Goal: Information Seeking & Learning: Check status

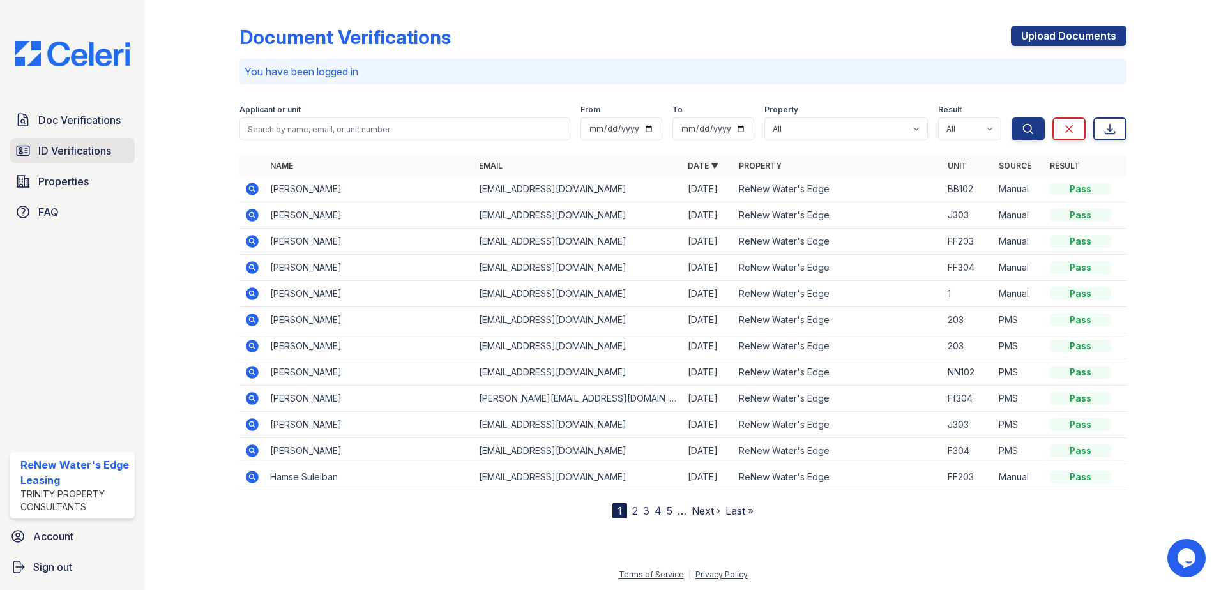
click at [84, 154] on span "ID Verifications" at bounding box center [74, 150] width 73 height 15
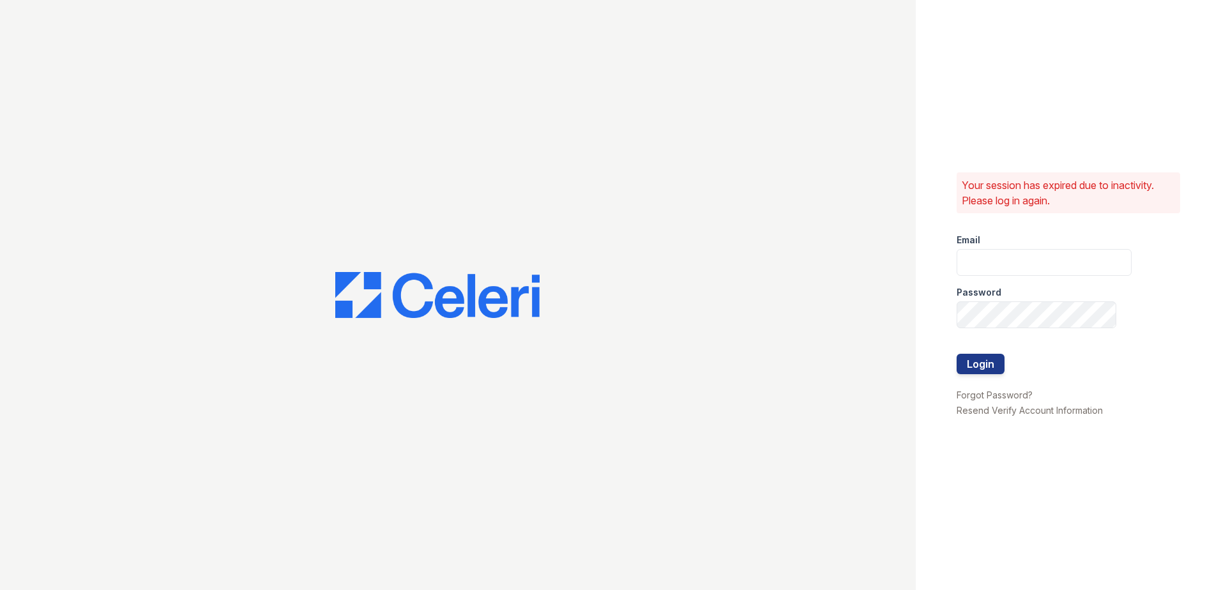
type input "renewwatersedge@trinity-pm.com"
click at [979, 350] on div at bounding box center [1043, 341] width 175 height 26
click at [983, 366] on button "Login" at bounding box center [980, 364] width 48 height 20
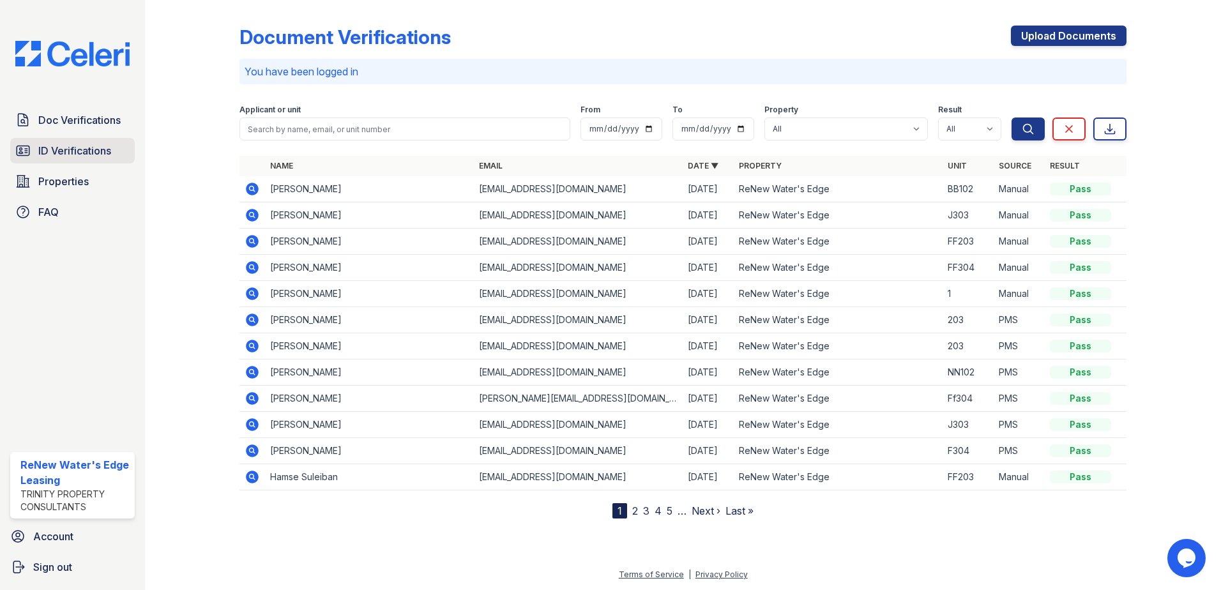
click at [98, 146] on span "ID Verifications" at bounding box center [74, 150] width 73 height 15
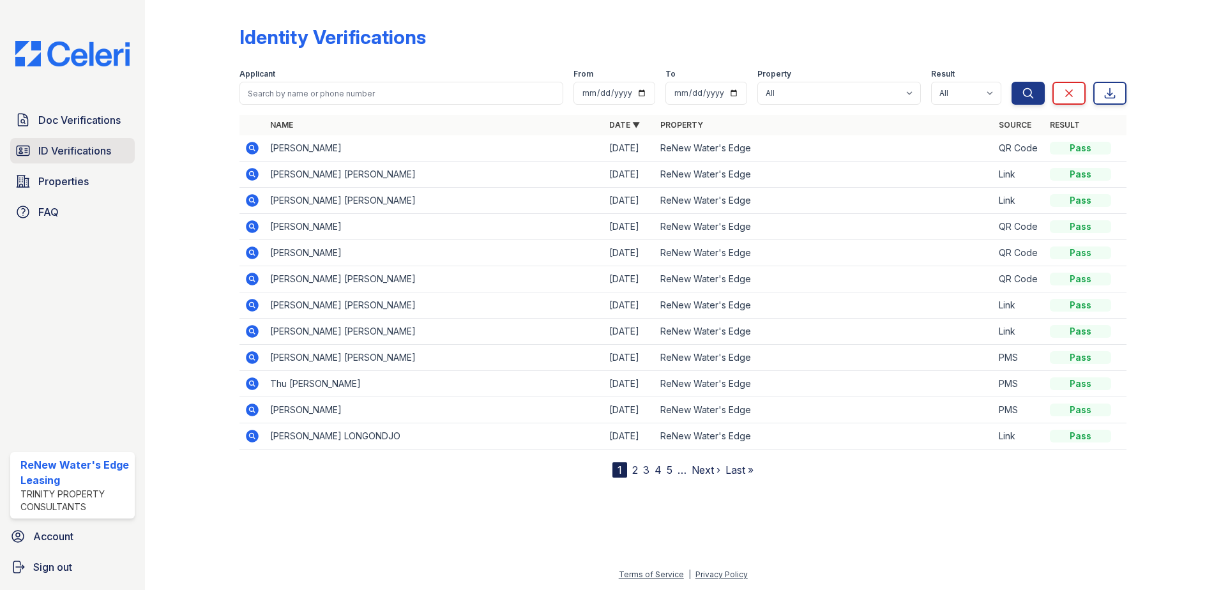
click at [106, 151] on span "ID Verifications" at bounding box center [74, 150] width 73 height 15
click at [73, 152] on span "ID Verifications" at bounding box center [74, 150] width 73 height 15
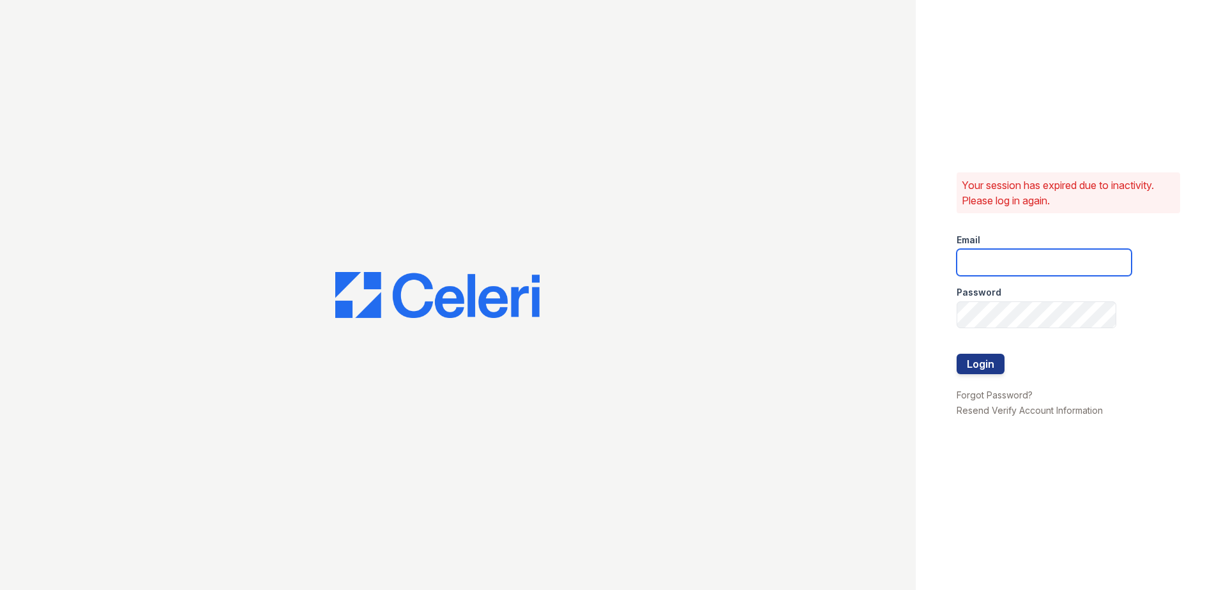
type input "[EMAIL_ADDRESS][DOMAIN_NAME]"
click at [993, 374] on div at bounding box center [1043, 380] width 175 height 13
click at [993, 368] on button "Login" at bounding box center [980, 364] width 48 height 20
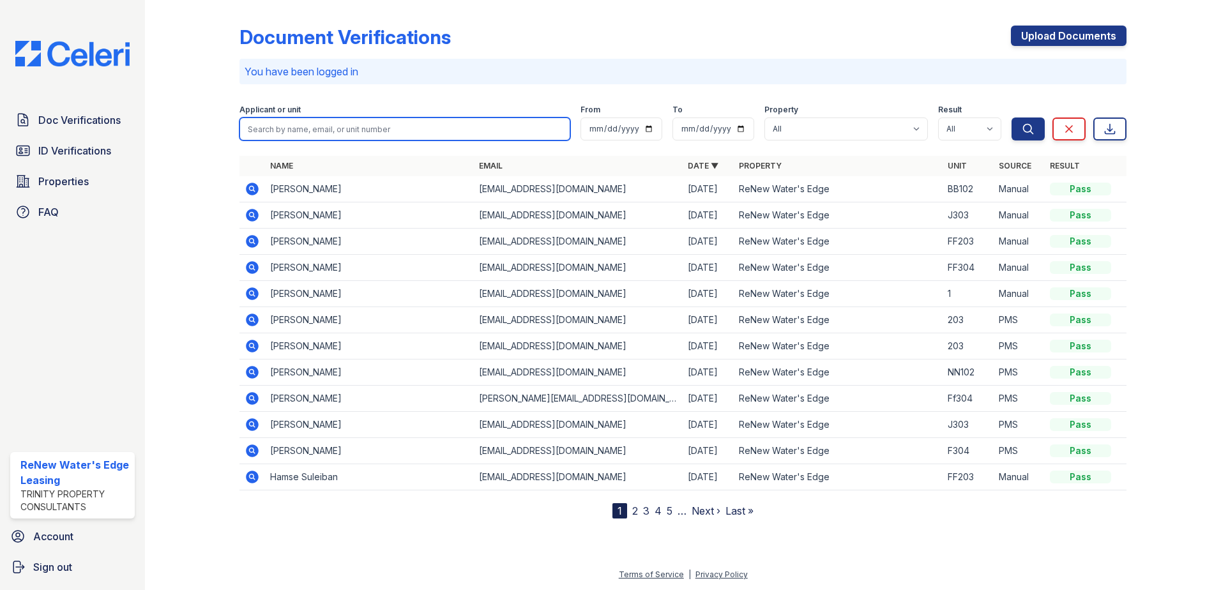
click at [339, 125] on input "search" at bounding box center [404, 128] width 331 height 23
type input "dale"
click at [1011, 117] on button "Search" at bounding box center [1027, 128] width 33 height 23
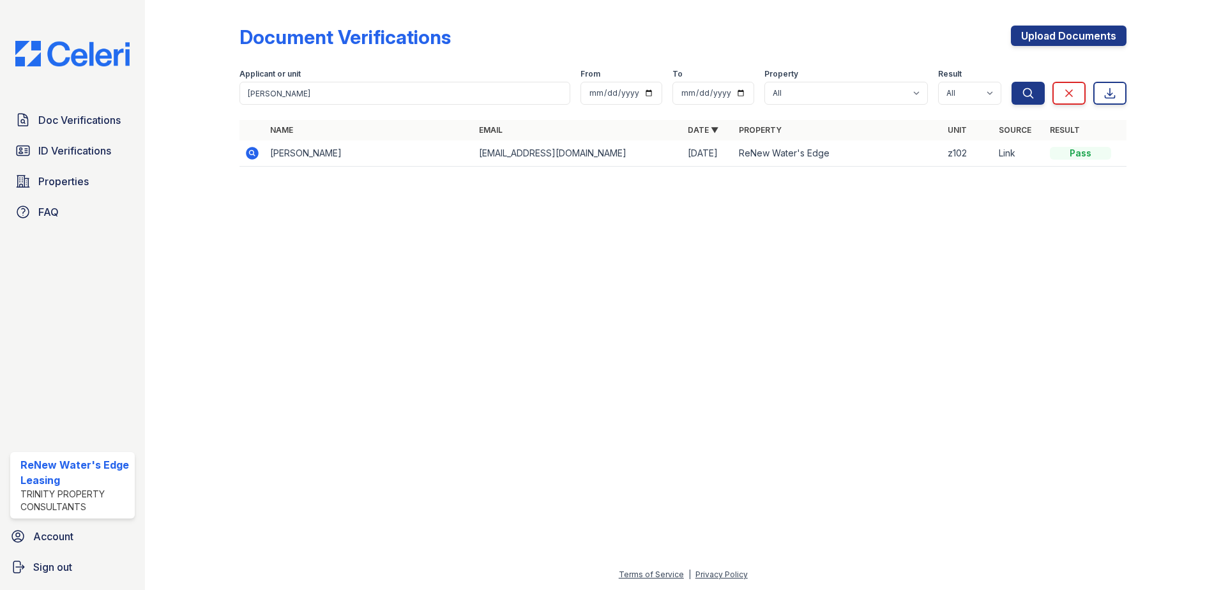
click at [365, 151] on td "Dale William" at bounding box center [369, 153] width 209 height 26
click at [251, 151] on icon at bounding box center [251, 152] width 3 height 3
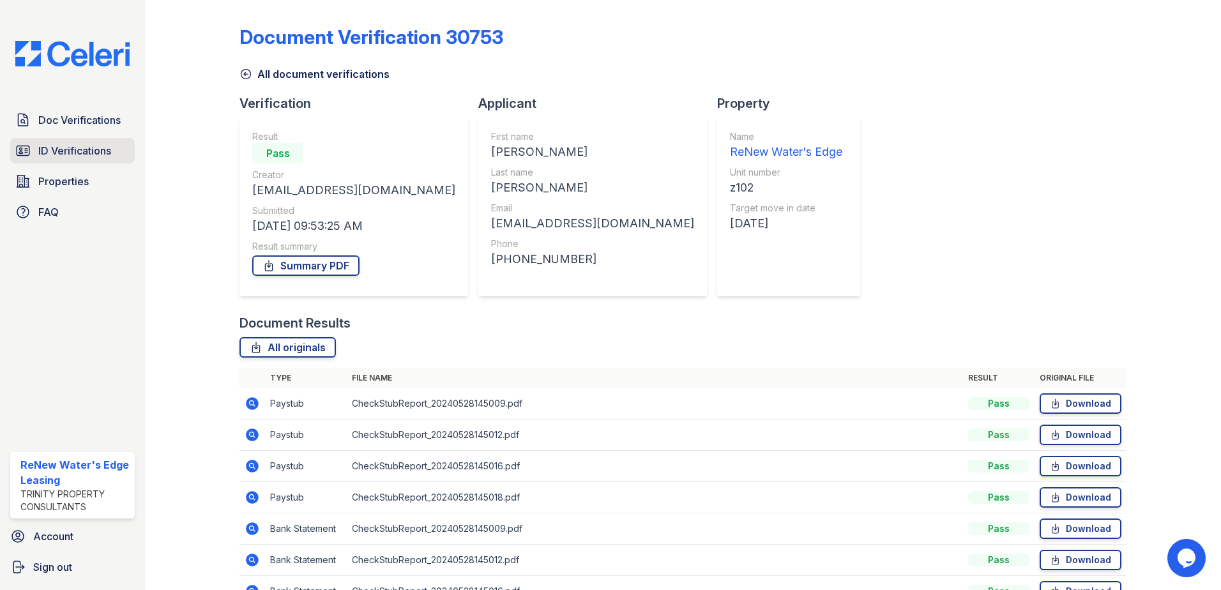
click at [88, 152] on span "ID Verifications" at bounding box center [74, 150] width 73 height 15
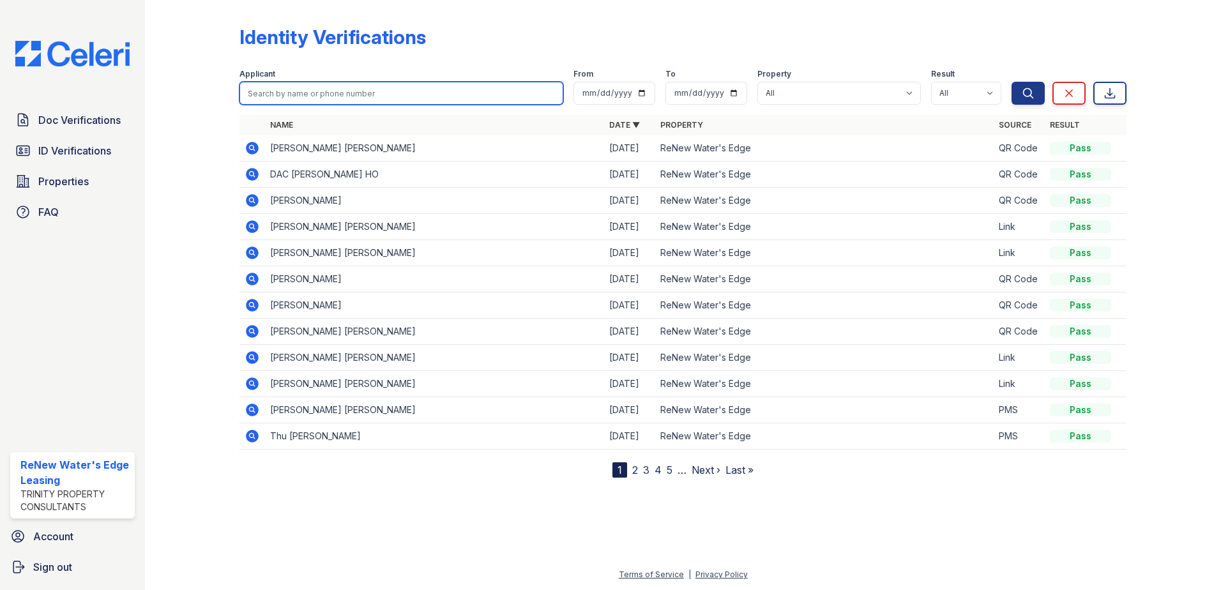
click at [367, 94] on input "search" at bounding box center [401, 93] width 324 height 23
type input "dale"
click at [1011, 82] on button "Search" at bounding box center [1027, 93] width 33 height 23
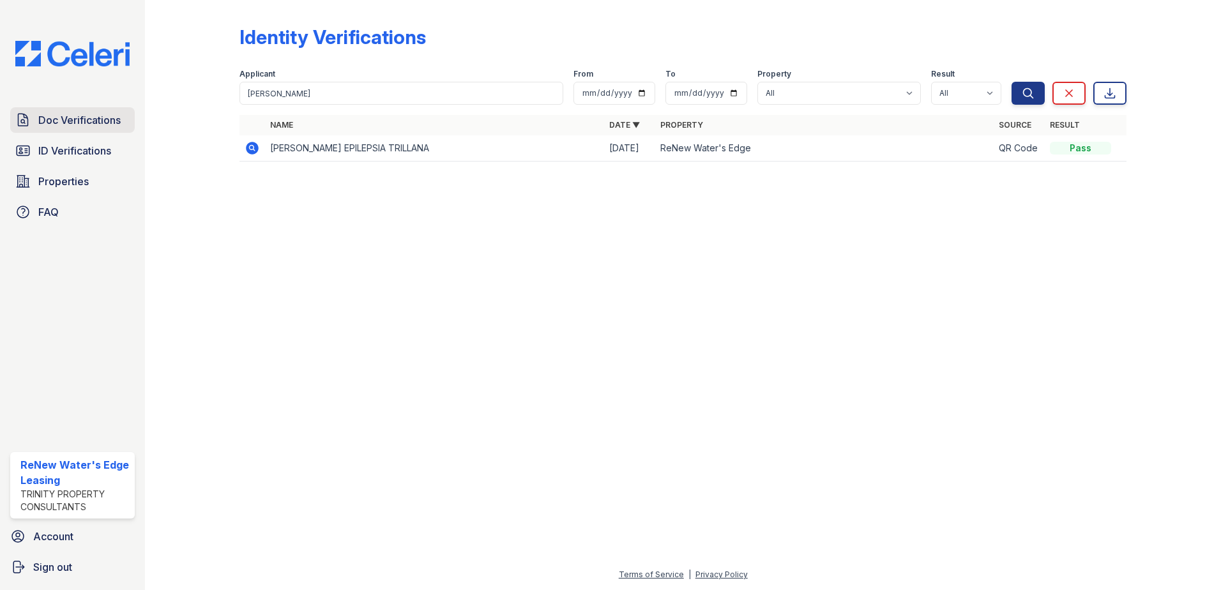
click at [79, 114] on span "Doc Verifications" at bounding box center [79, 119] width 82 height 15
